Goal: Navigation & Orientation: Find specific page/section

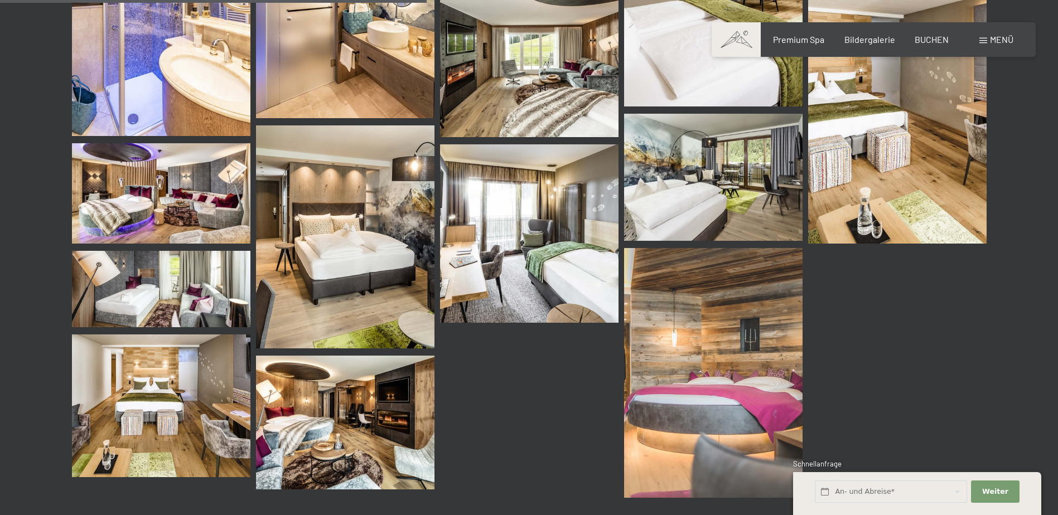
click at [332, 430] on img at bounding box center [345, 423] width 178 height 134
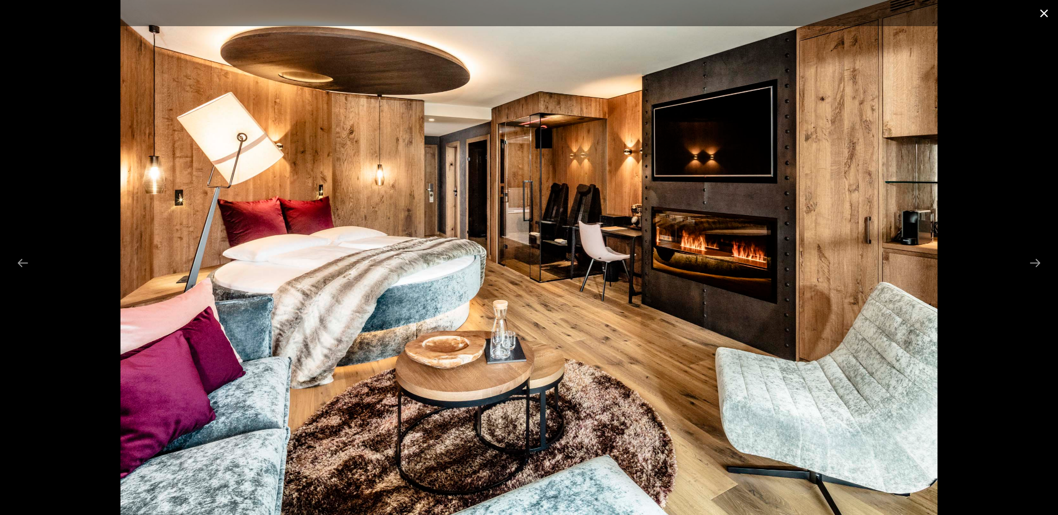
click at [1048, 14] on button "Close gallery" at bounding box center [1044, 13] width 28 height 26
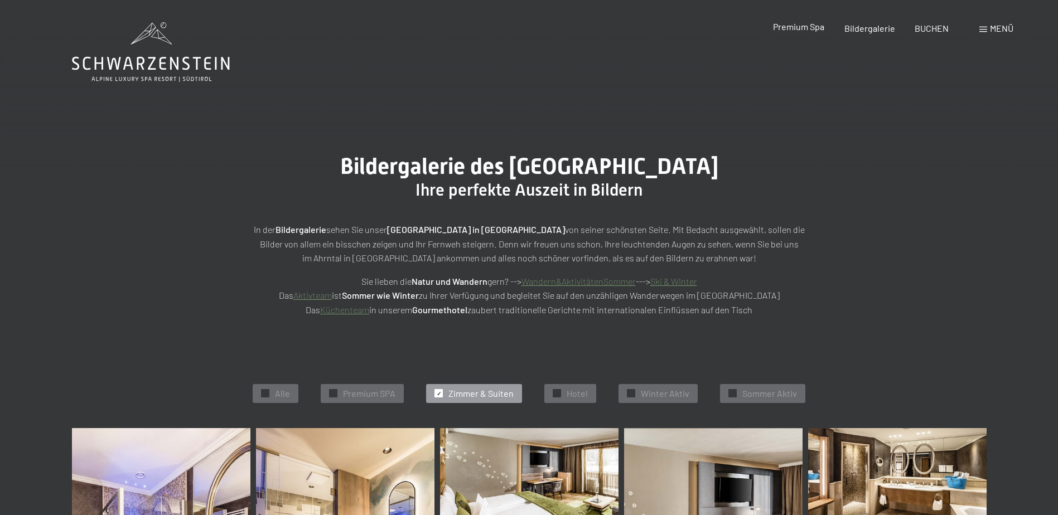
click at [796, 26] on span "Premium Spa" at bounding box center [798, 26] width 51 height 11
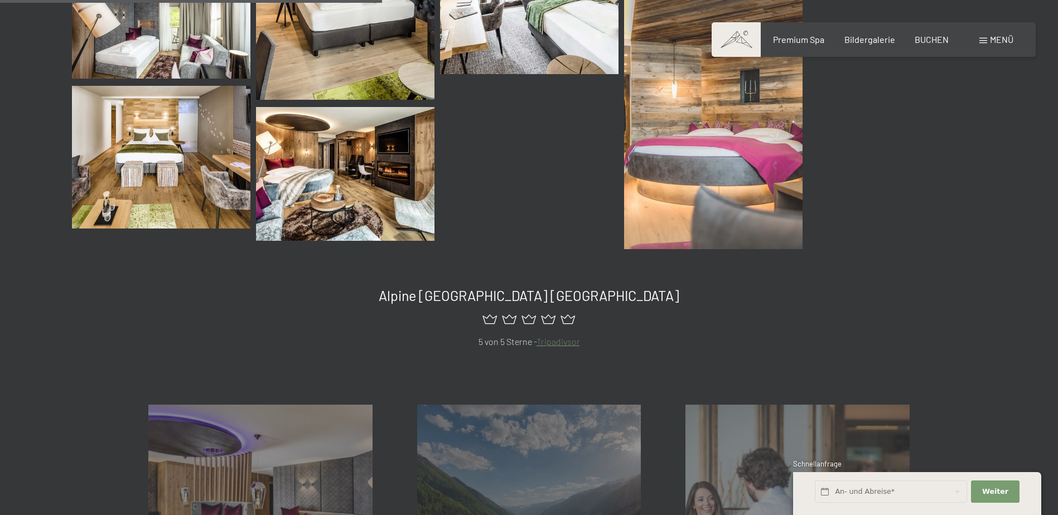
scroll to position [1004, 0]
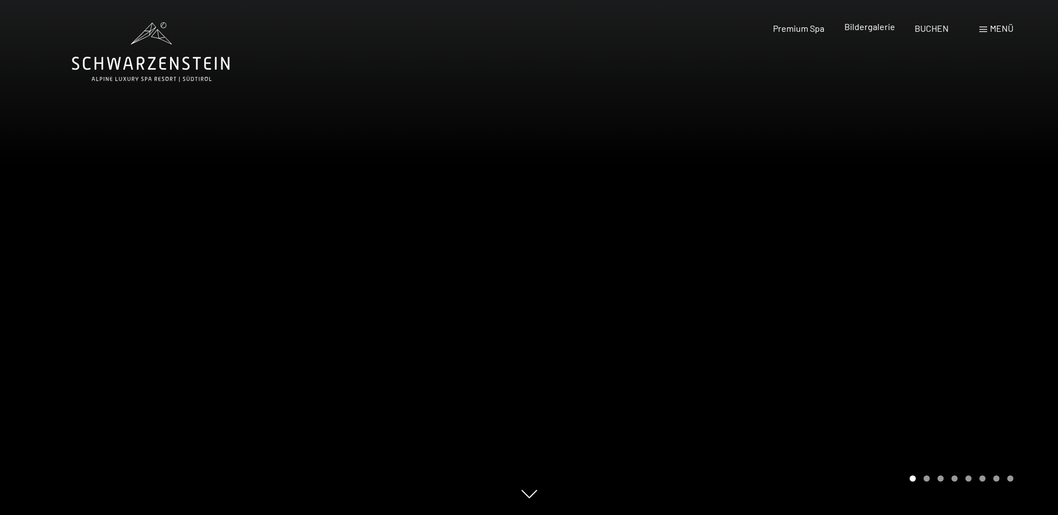
click at [859, 31] on span "Bildergalerie" at bounding box center [869, 26] width 51 height 11
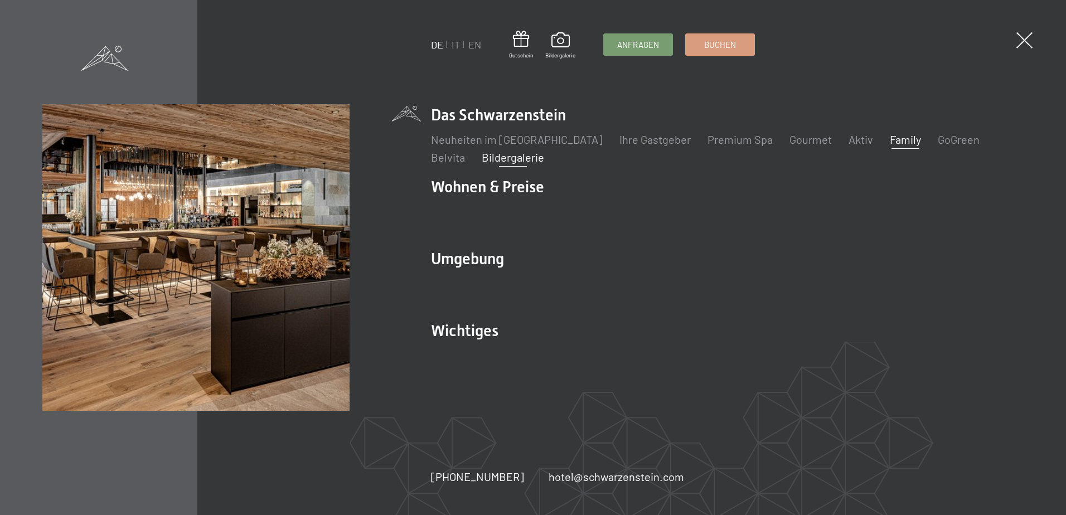
click at [890, 137] on link "Family" at bounding box center [905, 139] width 31 height 13
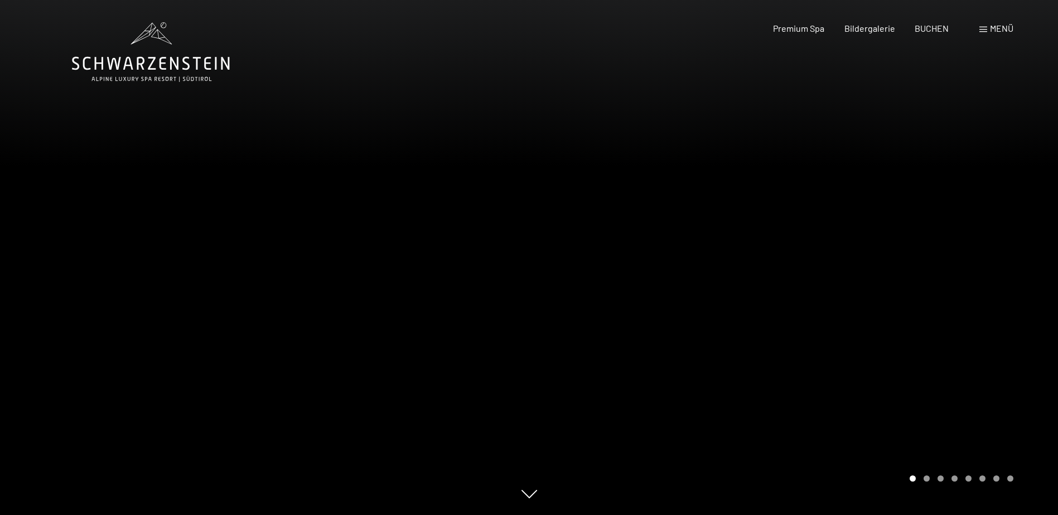
click at [1025, 246] on div at bounding box center [793, 257] width 529 height 515
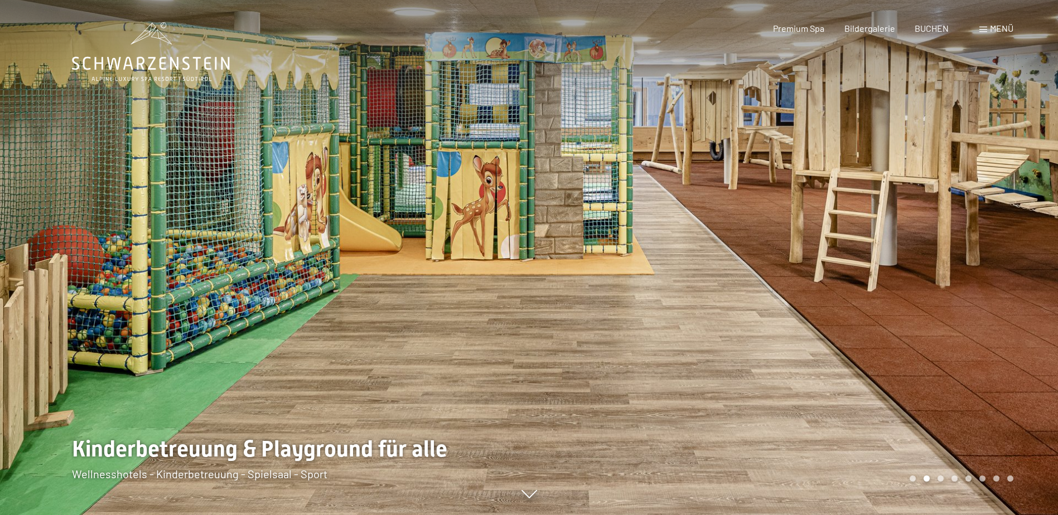
click at [1025, 246] on div at bounding box center [793, 257] width 529 height 515
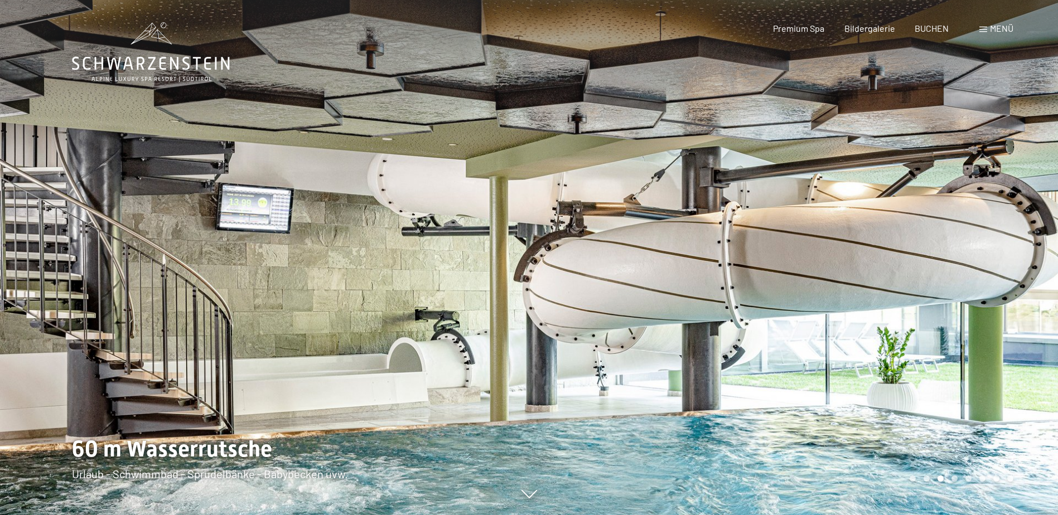
click at [1025, 246] on div at bounding box center [793, 257] width 529 height 515
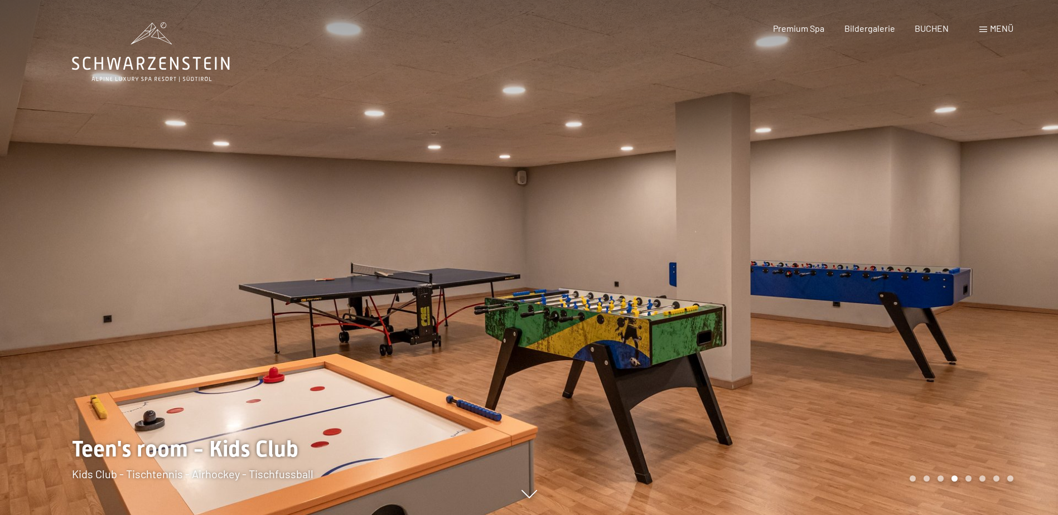
click at [1025, 246] on div at bounding box center [793, 257] width 529 height 515
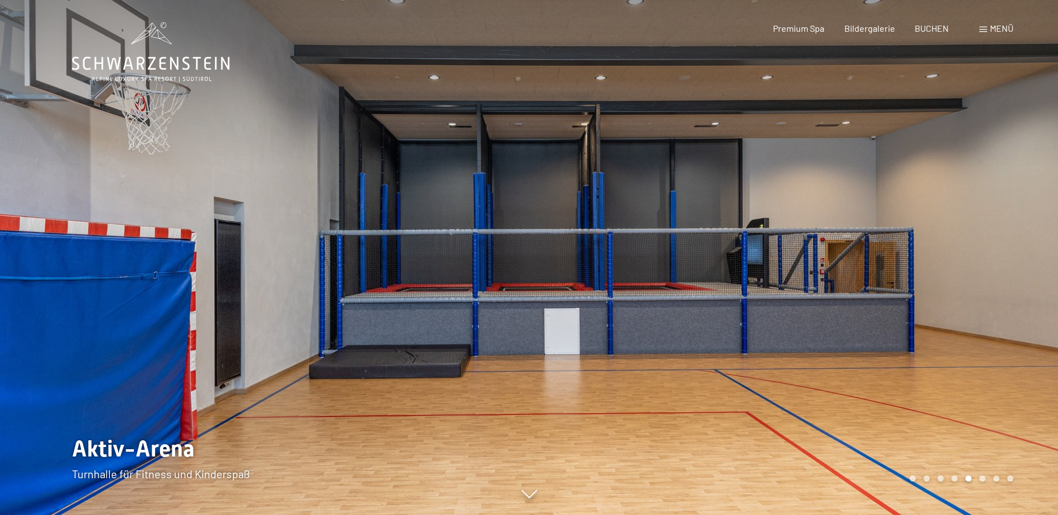
click at [1025, 246] on div at bounding box center [793, 257] width 529 height 515
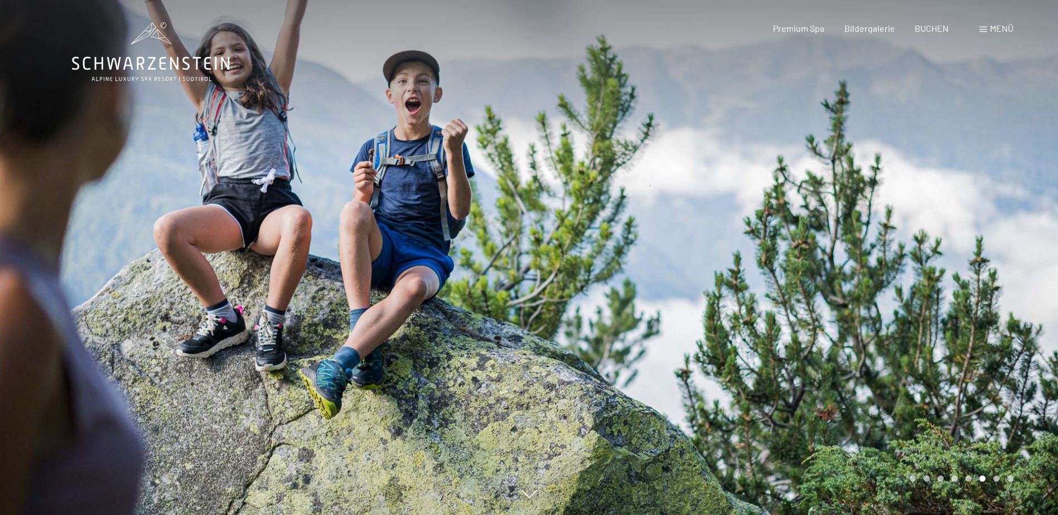
click at [1025, 246] on div at bounding box center [793, 257] width 529 height 515
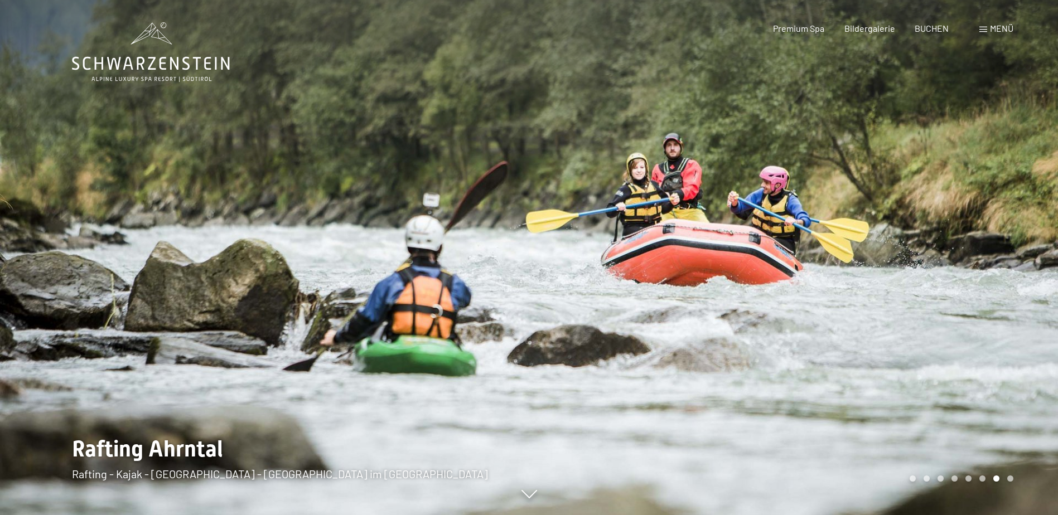
click at [1025, 246] on div at bounding box center [793, 257] width 529 height 515
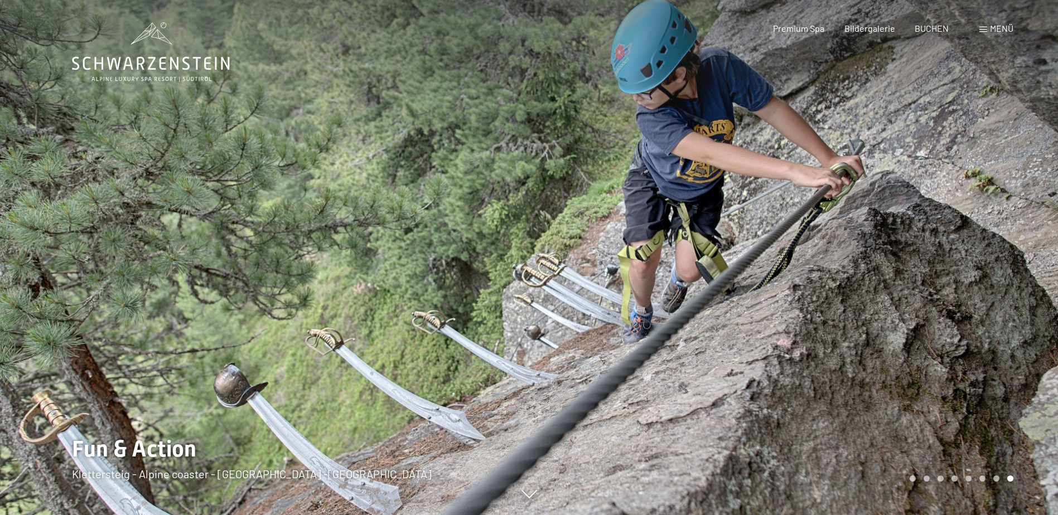
click at [1025, 246] on div at bounding box center [793, 257] width 529 height 515
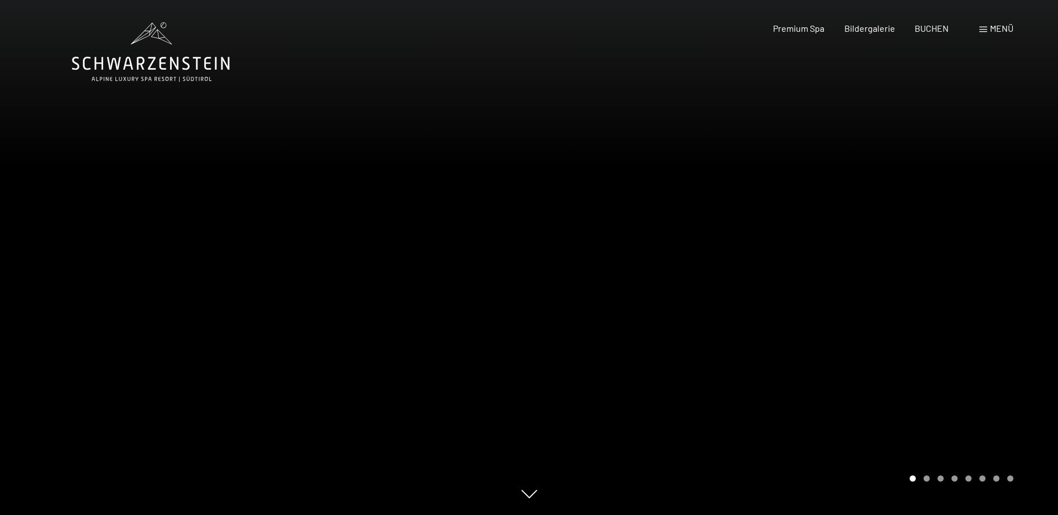
click at [1025, 246] on div at bounding box center [793, 257] width 529 height 515
